Goal: Task Accomplishment & Management: Manage account settings

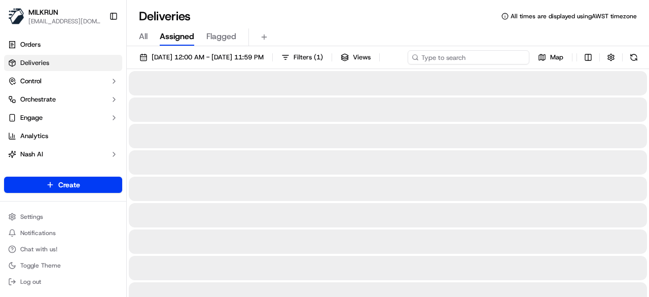
click at [485, 52] on div "[DATE] 12:00 AM - [DATE] 11:59 PM Filters ( 1 ) Views Map" at bounding box center [388, 59] width 523 height 19
paste input "7419a06b-5a9c-4931-87bb-6622897e2e97"
drag, startPoint x: 175, startPoint y: 76, endPoint x: 165, endPoint y: 78, distance: 9.9
click at [124, 74] on div "MILKRUN [EMAIL_ADDRESS][DOMAIN_NAME] Toggle Sidebar Orders Deliveries Control O…" at bounding box center [324, 148] width 649 height 297
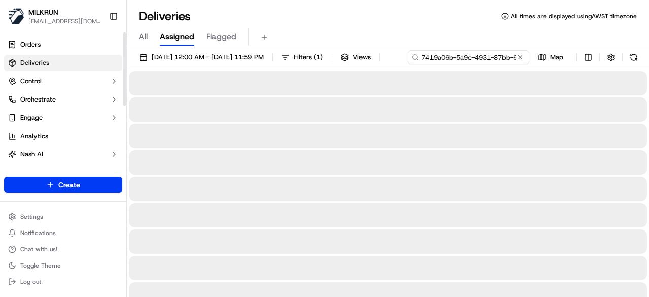
click at [408, 64] on input "7419a06b-5a9c-4931-87bb-6622897e2e97" at bounding box center [469, 57] width 122 height 14
type input "7419a06b-5a9c-4931-87bb-6622897e2e97"
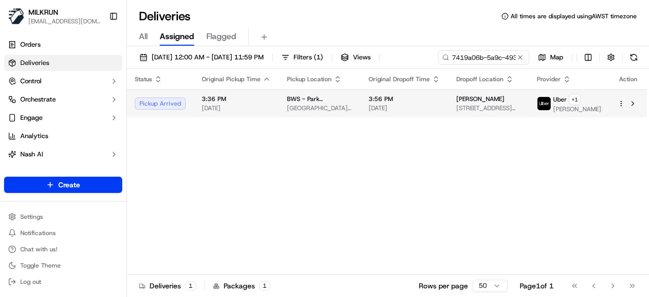
click at [261, 94] on td "3:36 PM [DATE]" at bounding box center [236, 103] width 85 height 28
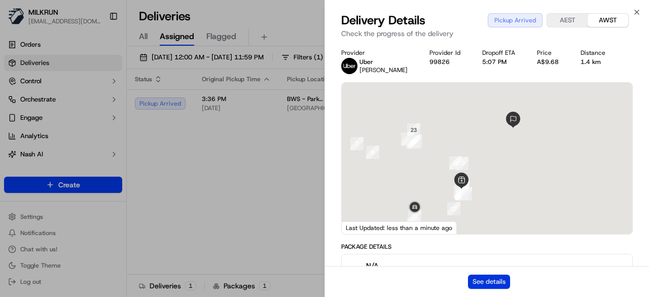
drag, startPoint x: 484, startPoint y: 279, endPoint x: 476, endPoint y: 279, distance: 8.1
click at [476, 279] on button "See details" at bounding box center [489, 281] width 42 height 14
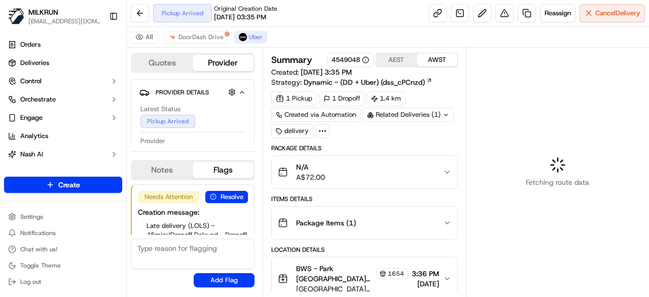
scroll to position [44, 0]
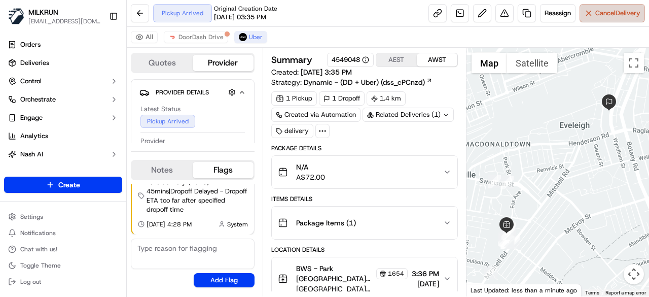
click at [602, 14] on span "Cancel Delivery" at bounding box center [618, 13] width 45 height 9
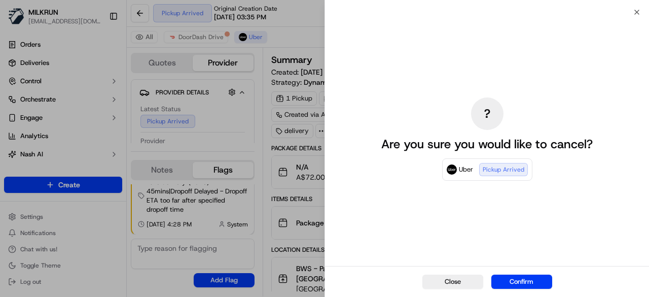
click at [509, 291] on div "Close Confirm" at bounding box center [487, 281] width 324 height 31
click at [510, 282] on button "Confirm" at bounding box center [522, 281] width 61 height 14
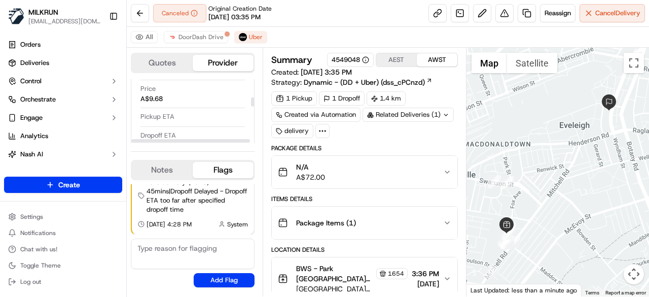
scroll to position [152, 0]
